Goal: Understand process/instructions

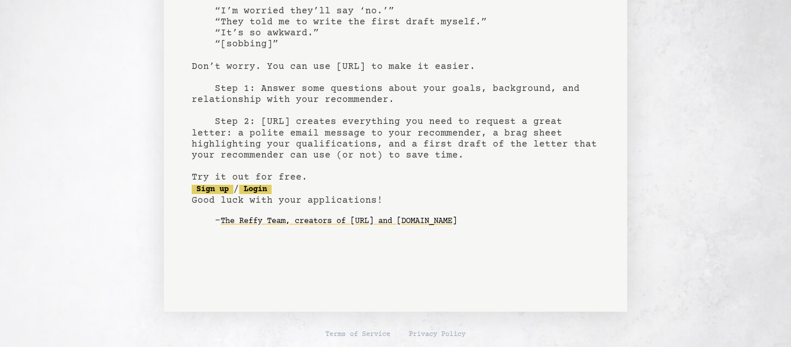
scroll to position [125, 0]
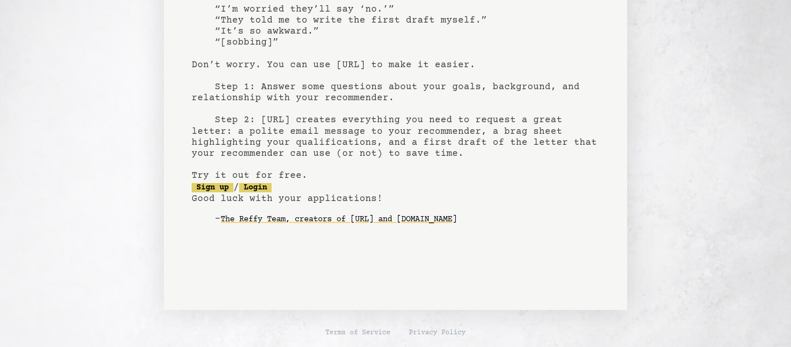
click at [291, 149] on pre "[URL] recommendation letters made easy No one likes asking for recommendation l…" at bounding box center [396, 77] width 408 height 339
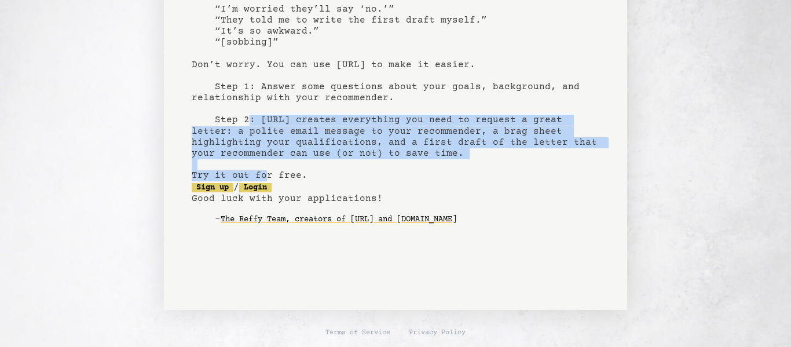
click at [291, 149] on pre "[URL] recommendation letters made easy No one likes asking for recommendation l…" at bounding box center [396, 77] width 408 height 339
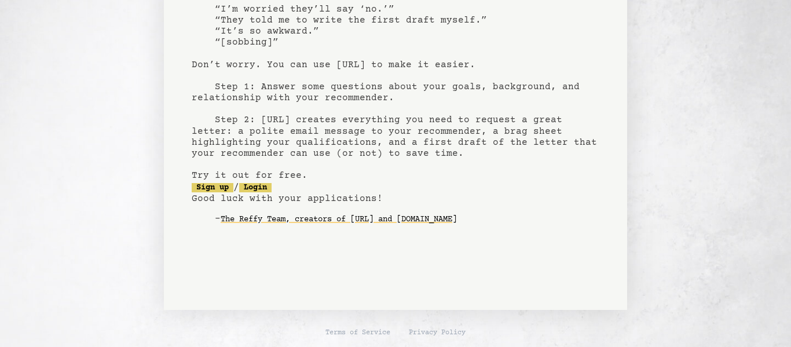
click at [326, 206] on pre "[URL] recommendation letters made easy No one likes asking for recommendation l…" at bounding box center [396, 77] width 408 height 339
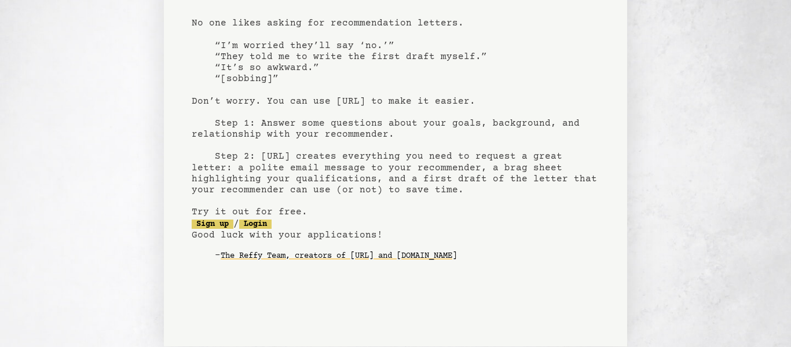
scroll to position [0, 0]
